Goal: Obtain resource: Download file/media

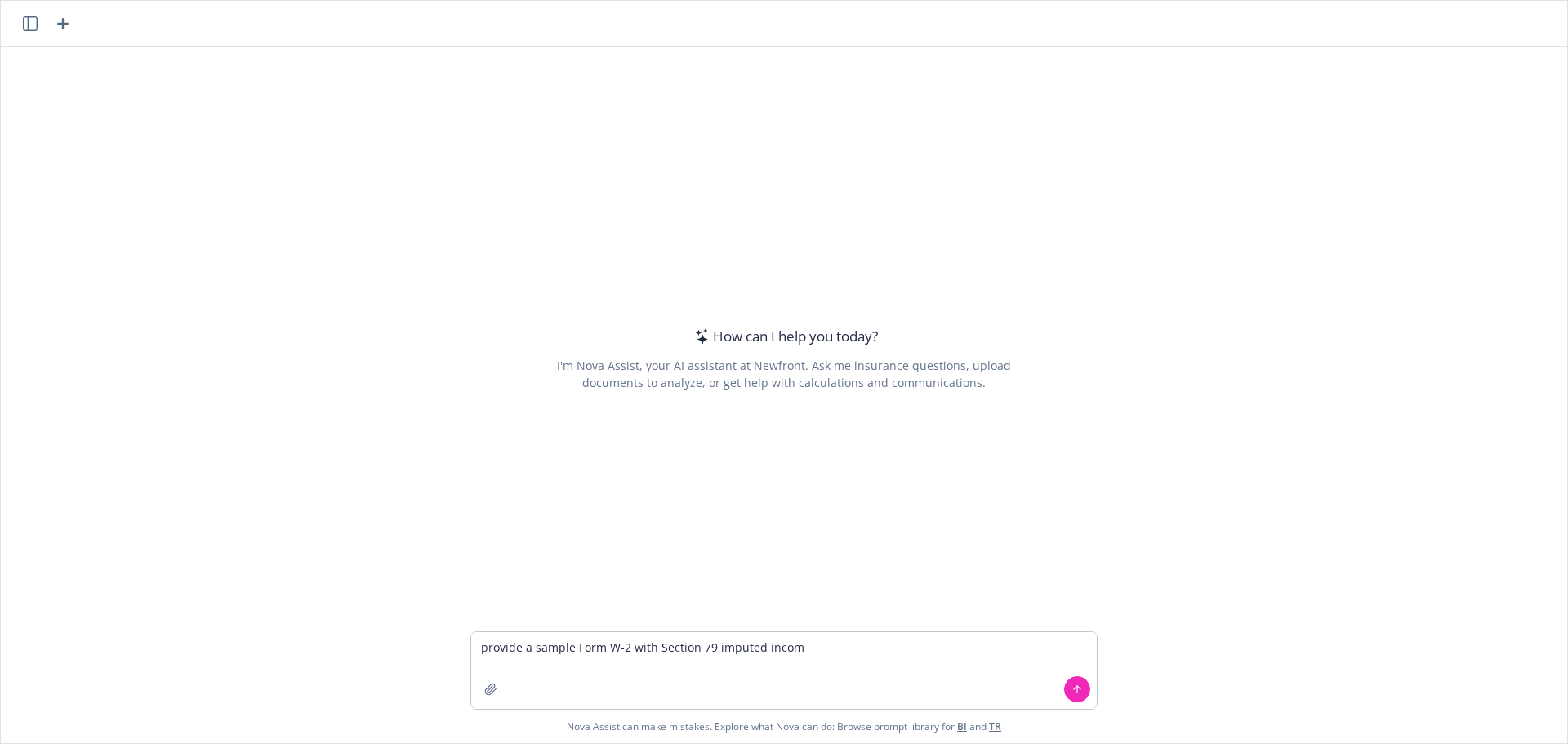
type textarea "provide a sample Form W-2 with Section 79 imputed income"
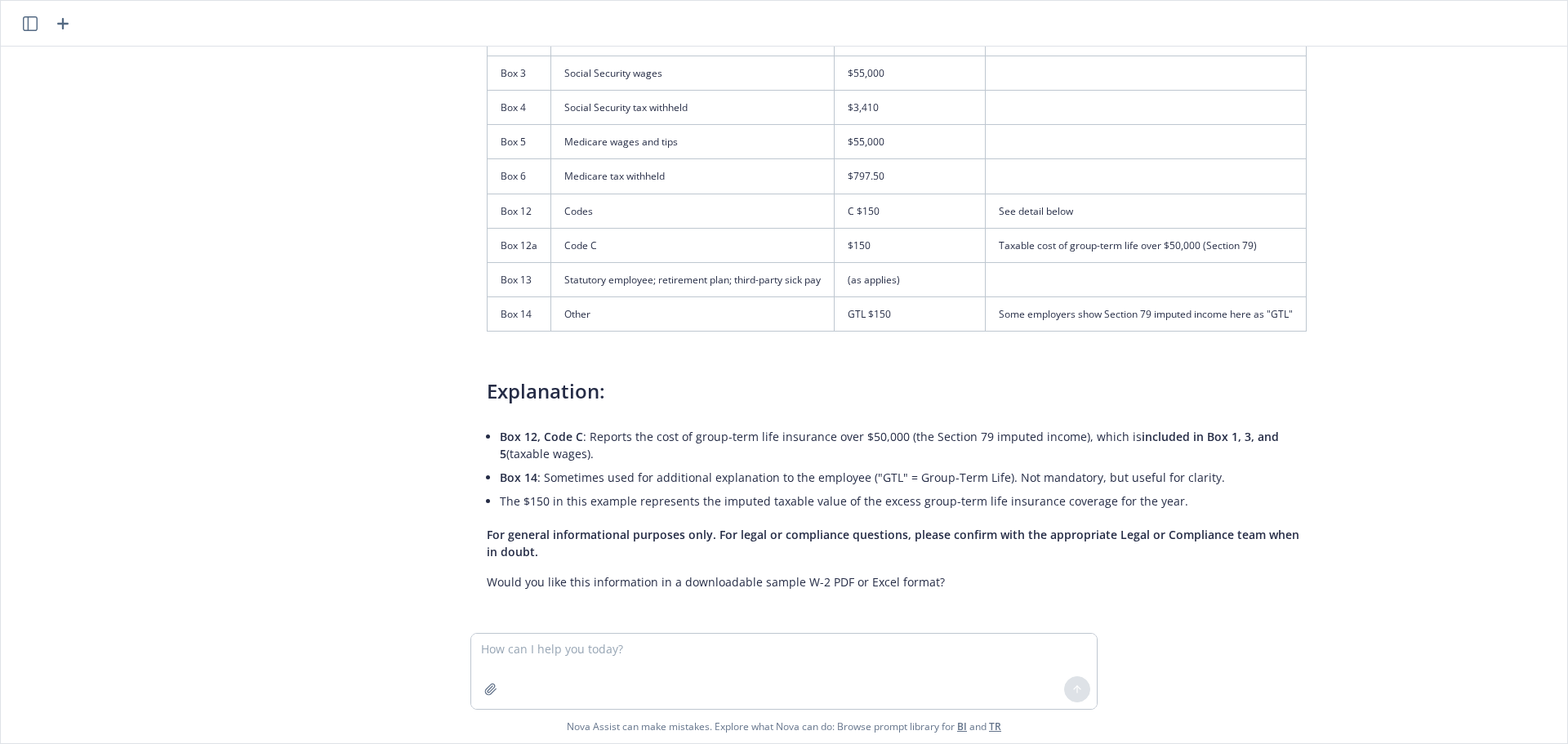
scroll to position [358, 0]
click at [621, 655] on textarea at bounding box center [784, 671] width 626 height 75
type textarea "pdf w-2"
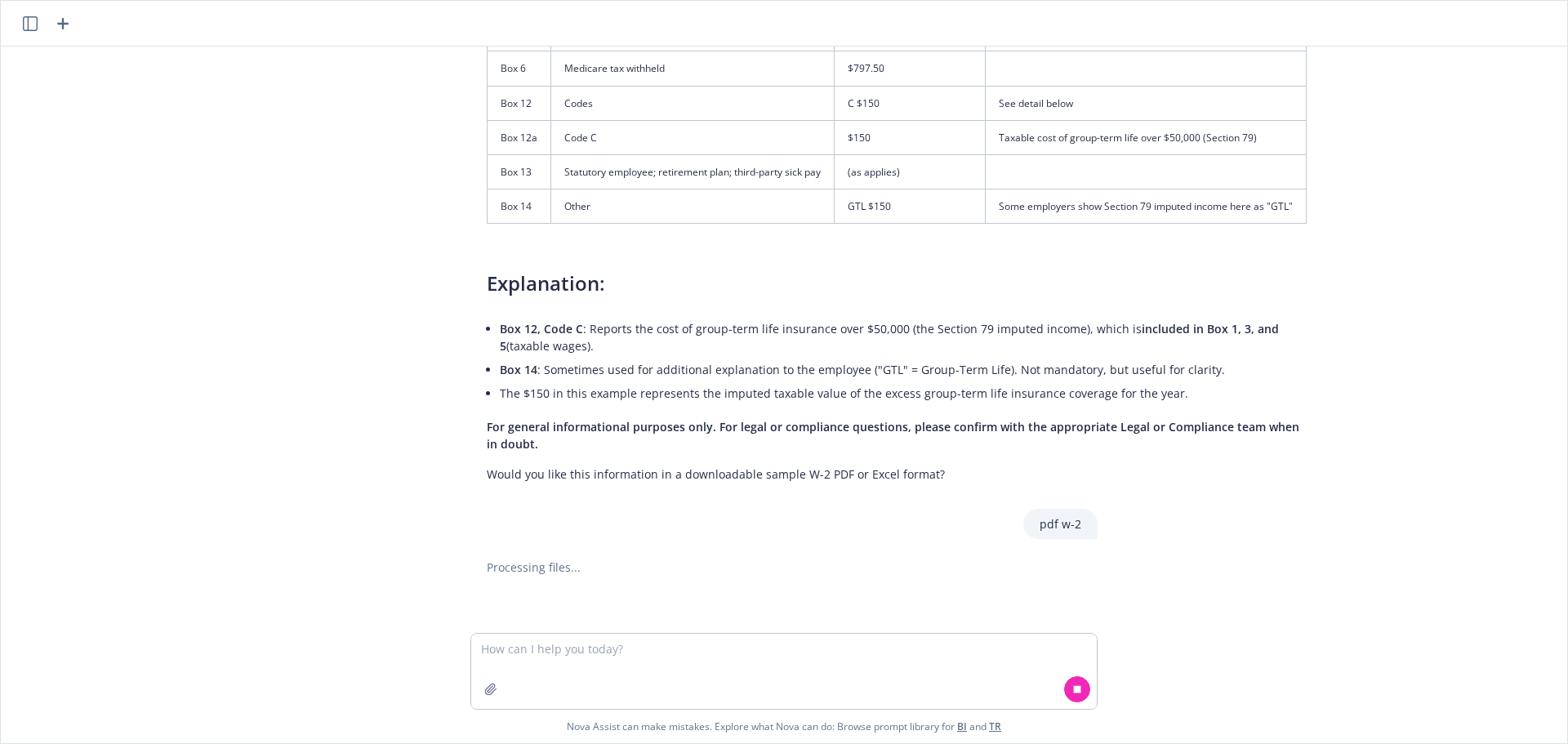
scroll to position [470, 0]
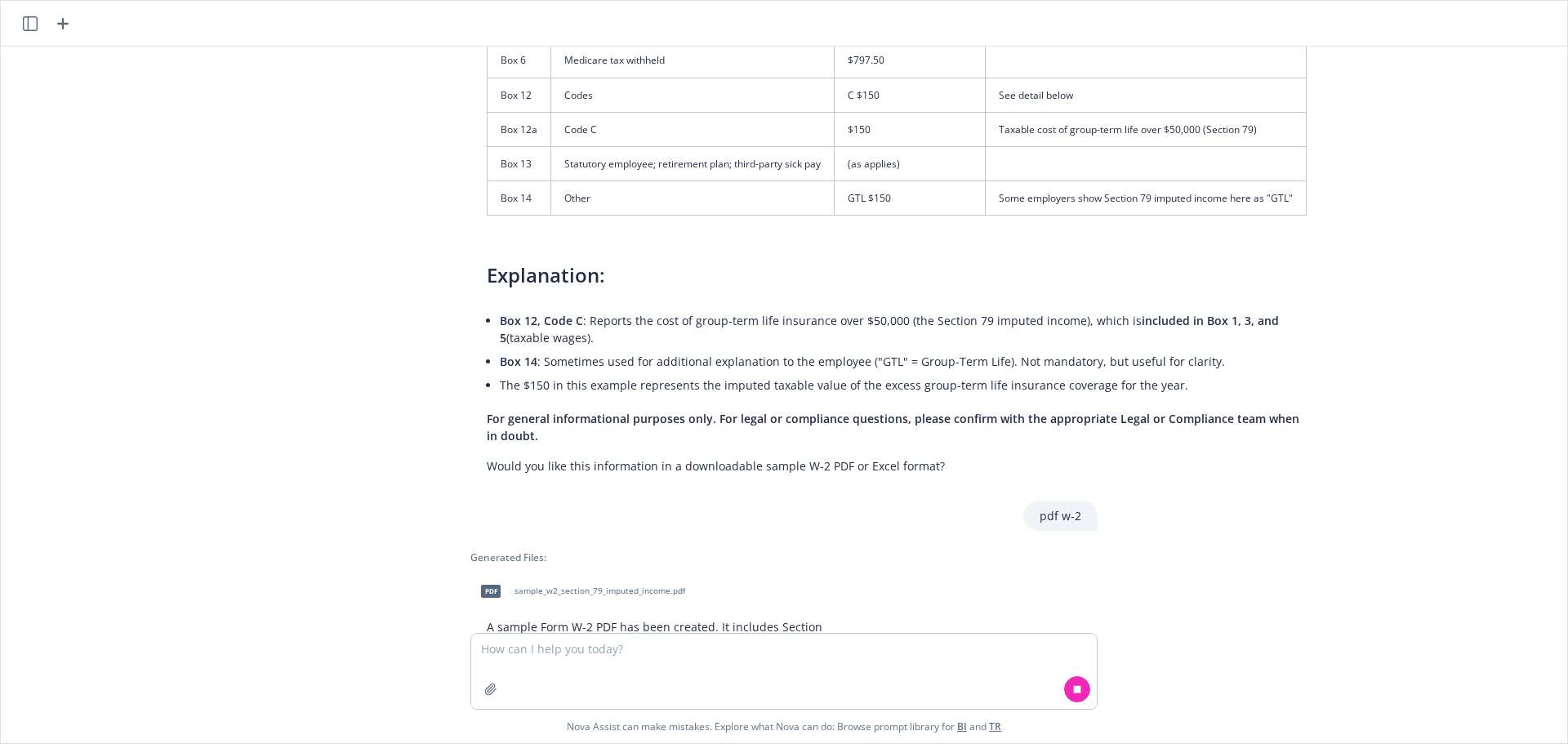
click at [541, 591] on span "sample_w2_section_79_imputed_income.pdf" at bounding box center [600, 591] width 171 height 11
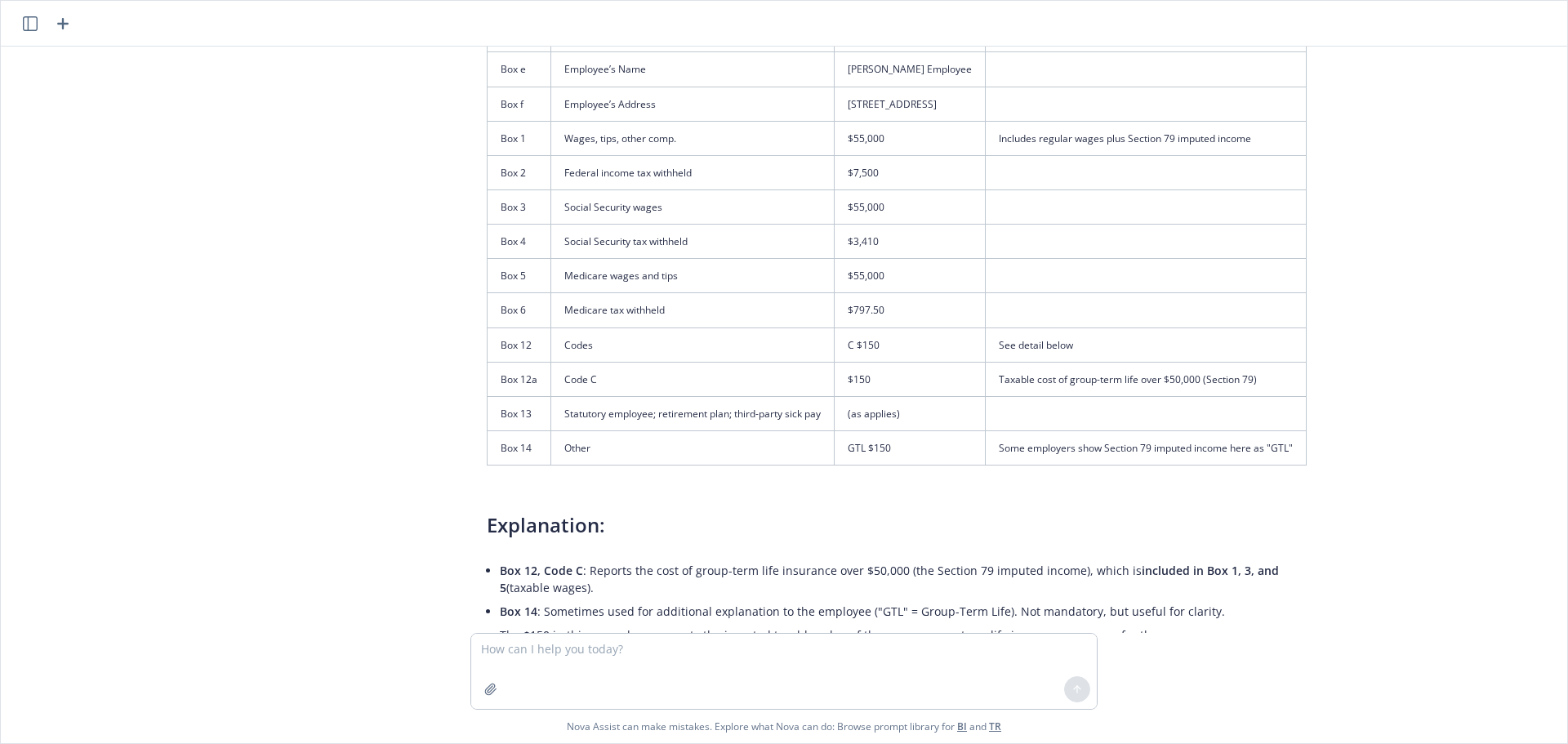
scroll to position [194, 0]
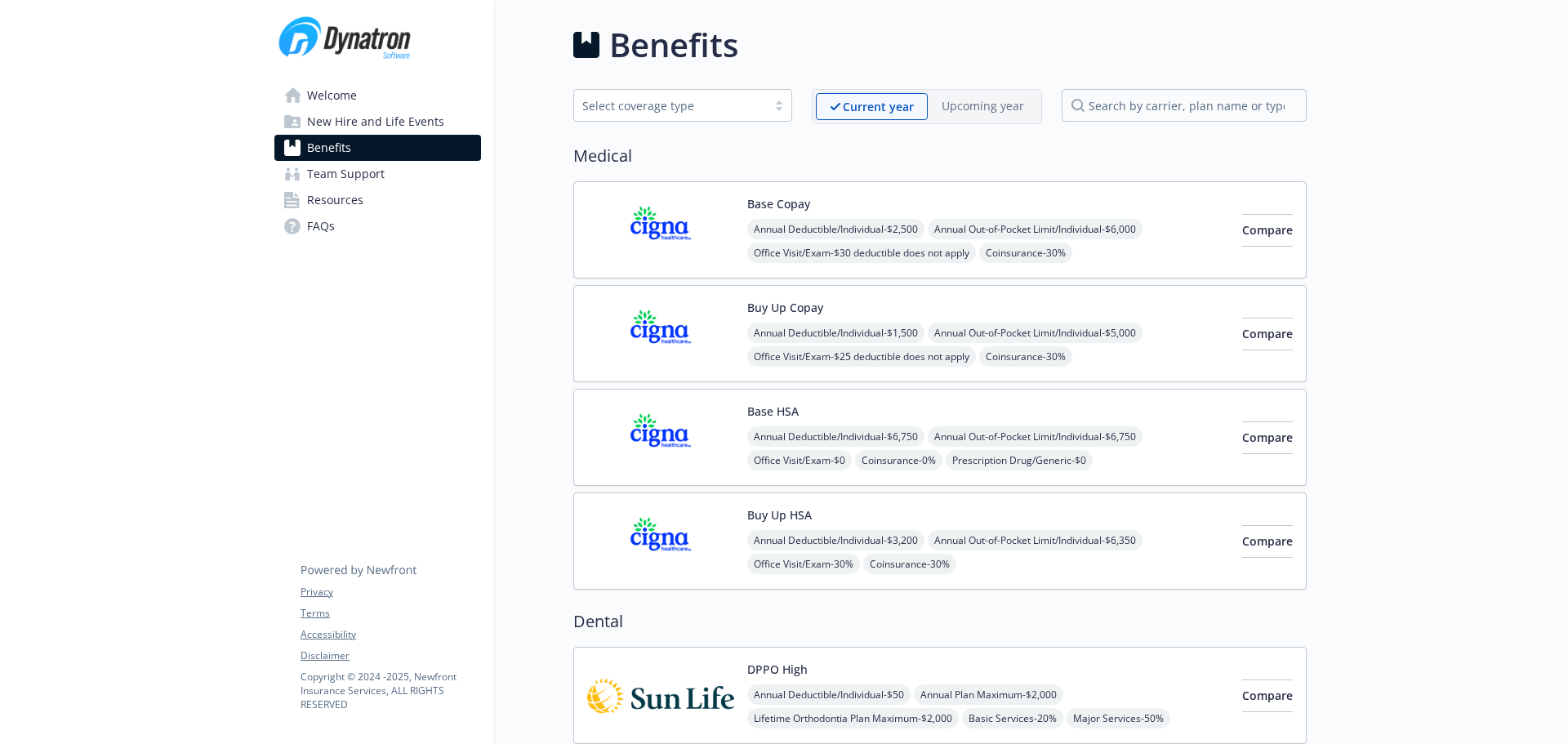
click at [320, 200] on span "Resources" at bounding box center [335, 199] width 57 height 26
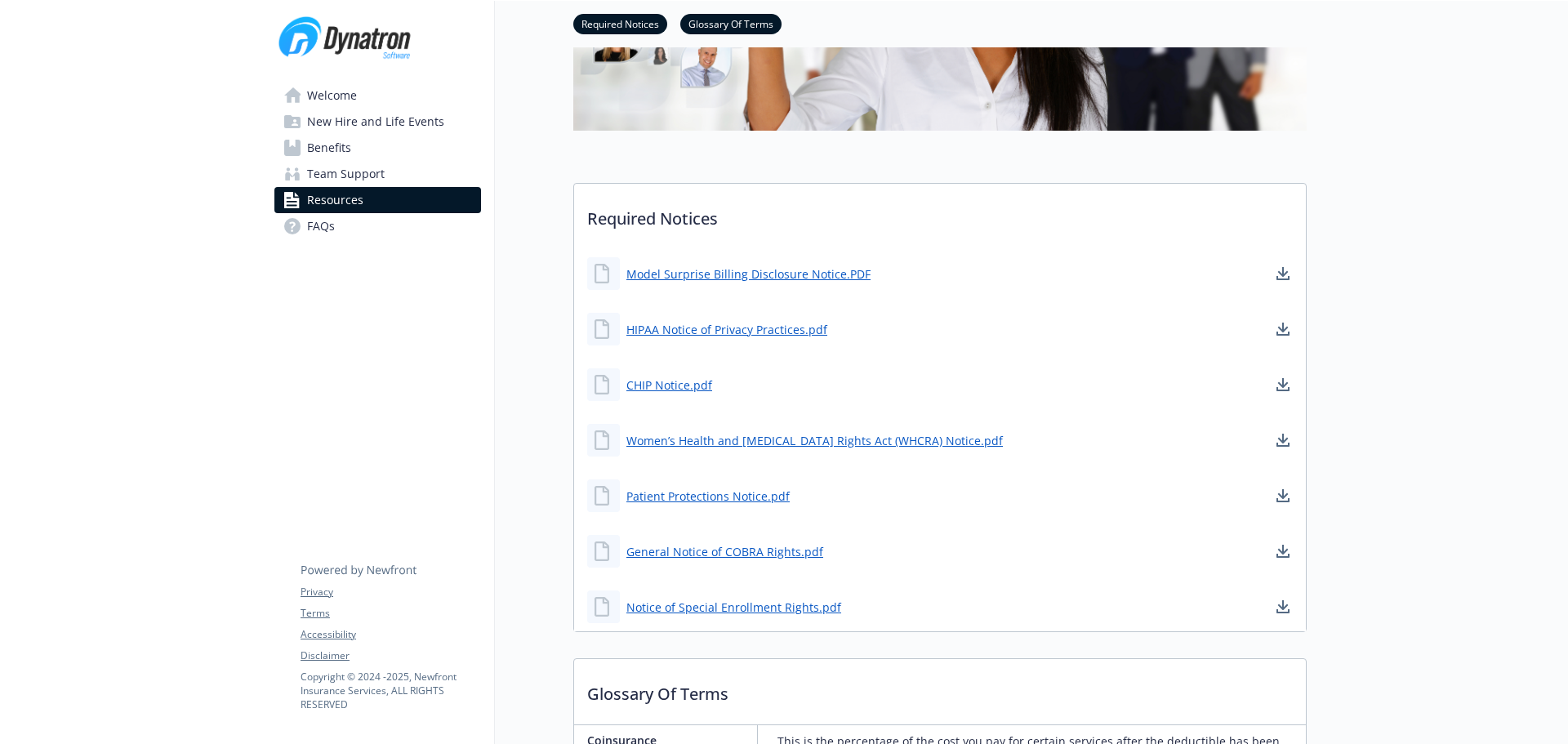
scroll to position [326, 0]
